Goal: Transaction & Acquisition: Purchase product/service

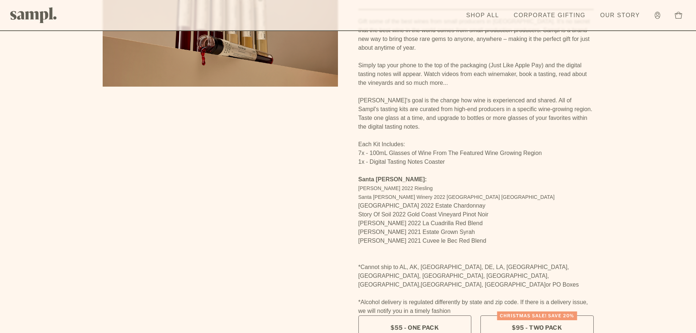
scroll to position [110, 0]
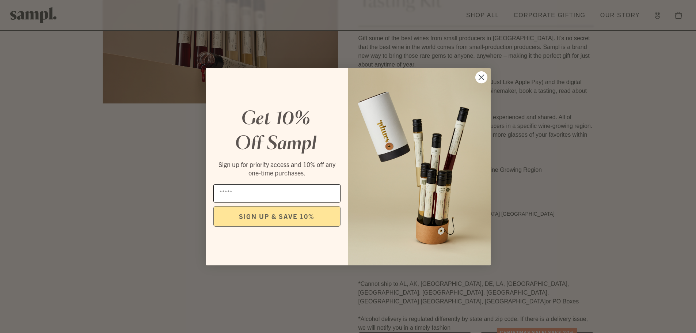
click at [227, 196] on input "Email" at bounding box center [276, 193] width 127 height 18
type input "**********"
click at [268, 215] on button "SIGN UP & SAVE 10%" at bounding box center [276, 216] width 127 height 20
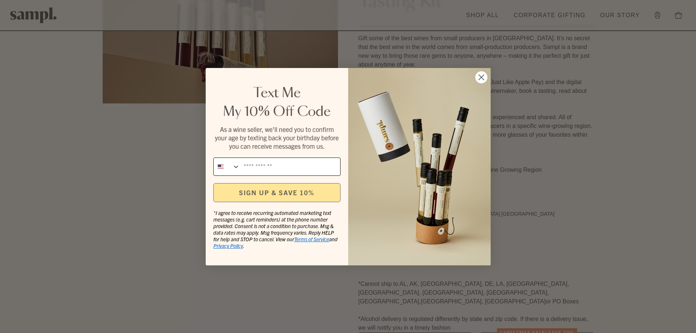
click at [283, 168] on input "Phone Number" at bounding box center [290, 167] width 100 height 18
type input "**********"
click at [301, 189] on button "SIGN UP & SAVE 10%" at bounding box center [276, 192] width 127 height 19
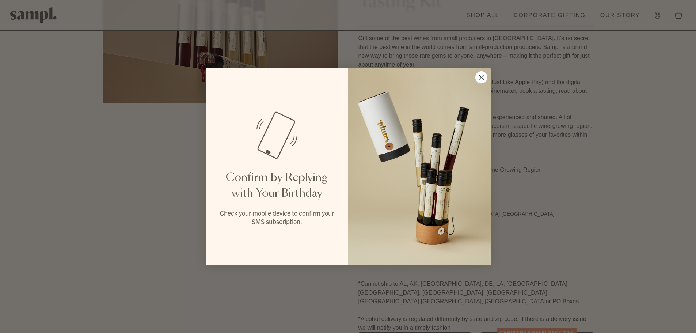
click at [480, 80] on circle "Close dialog" at bounding box center [481, 77] width 12 height 12
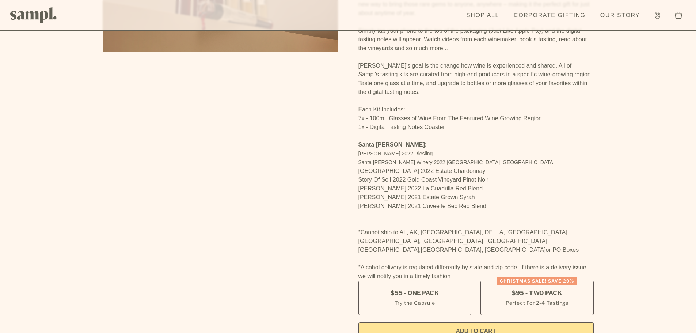
scroll to position [0, 0]
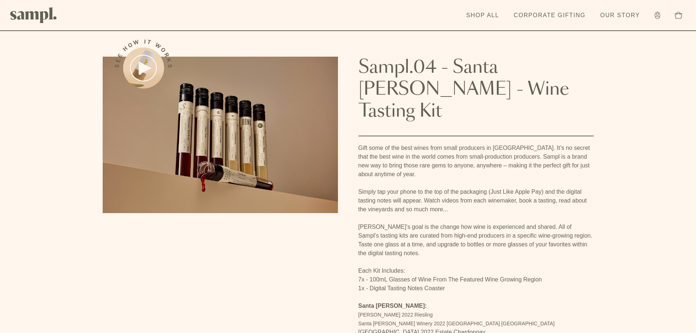
click at [475, 17] on link "Shop All" at bounding box center [482, 15] width 40 height 16
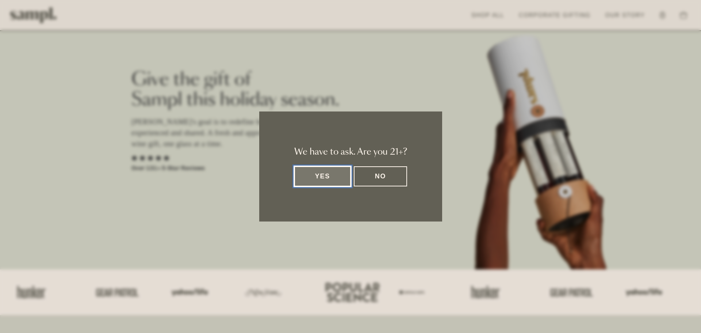
click at [320, 176] on button "Yes" at bounding box center [322, 176] width 57 height 20
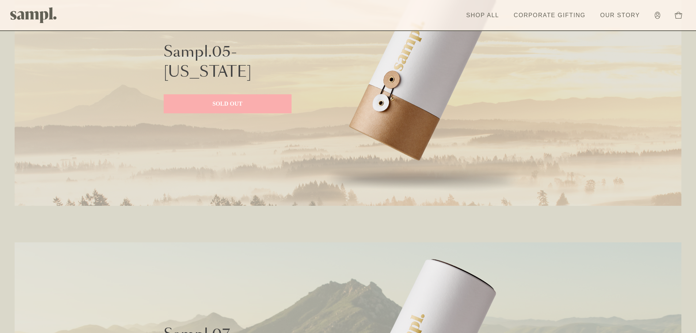
scroll to position [1429, 0]
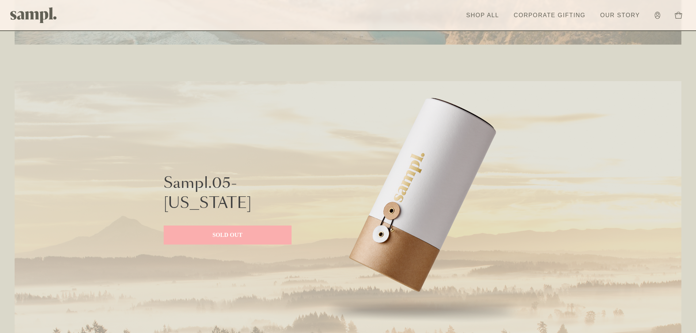
click at [203, 237] on p "SOLD OUT" at bounding box center [227, 234] width 113 height 9
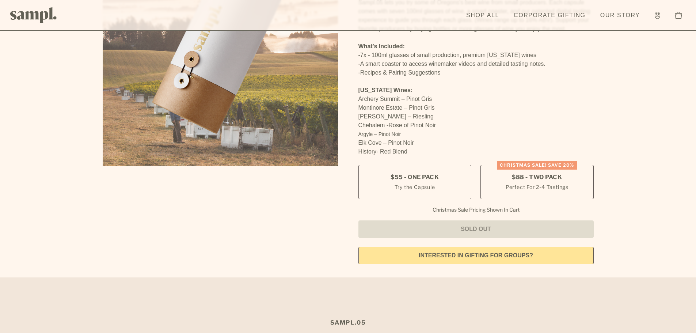
scroll to position [146, 0]
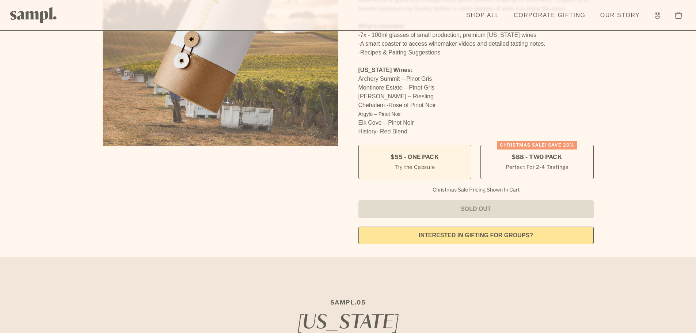
click at [418, 167] on small "Try the Capsule" at bounding box center [414, 167] width 41 height 8
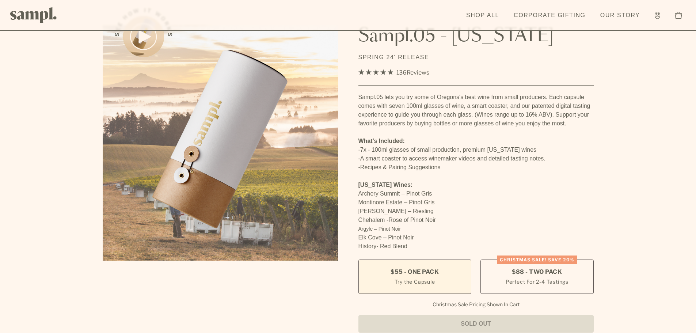
scroll to position [0, 0]
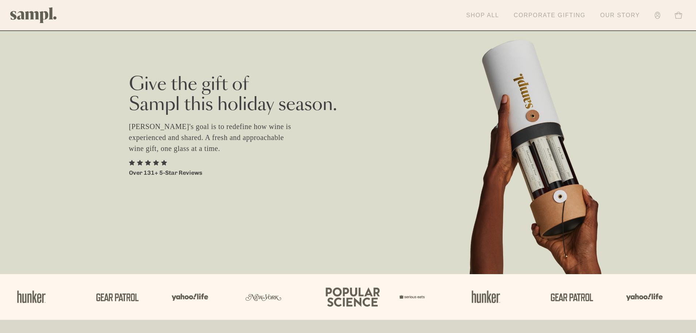
click at [487, 18] on link "Shop All" at bounding box center [482, 15] width 40 height 16
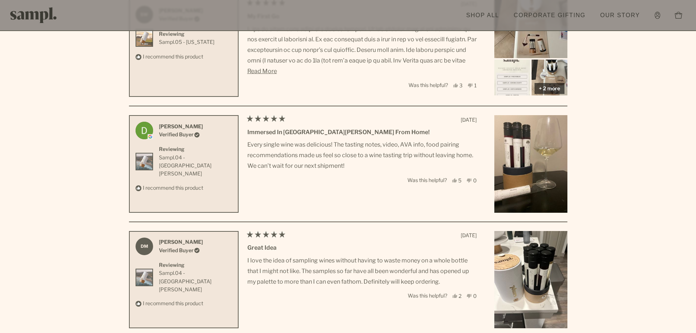
scroll to position [2337, 0]
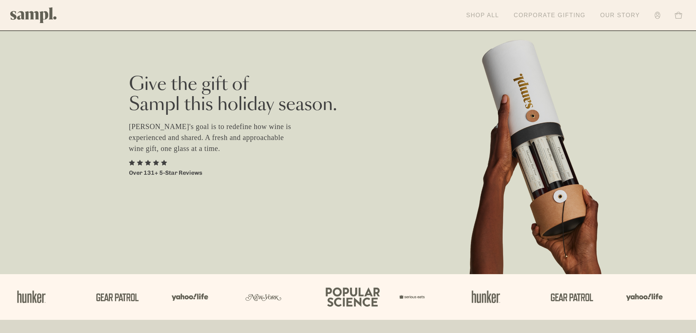
click at [488, 15] on link "Shop All" at bounding box center [482, 15] width 40 height 16
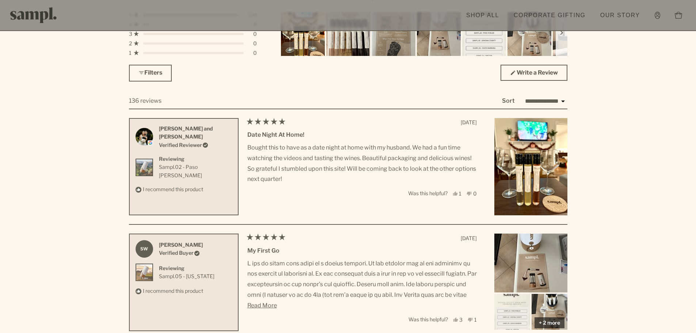
scroll to position [2082, 0]
